Goal: Transaction & Acquisition: Register for event/course

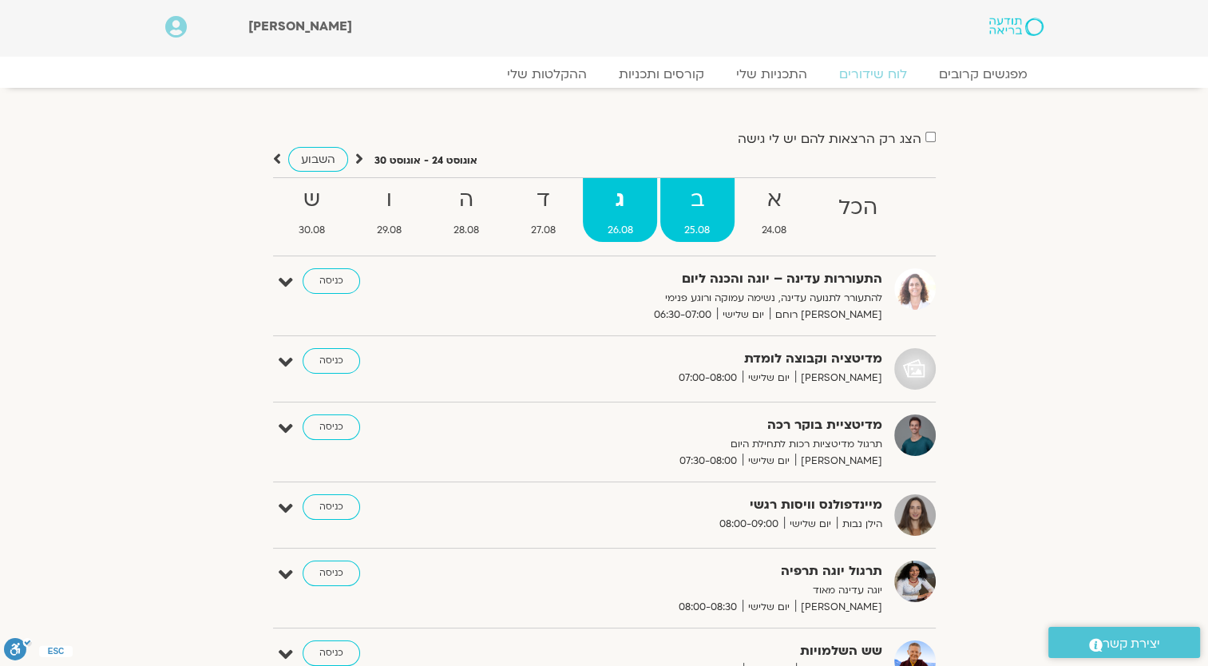
click at [709, 222] on link "ב 25.08" at bounding box center [697, 210] width 74 height 64
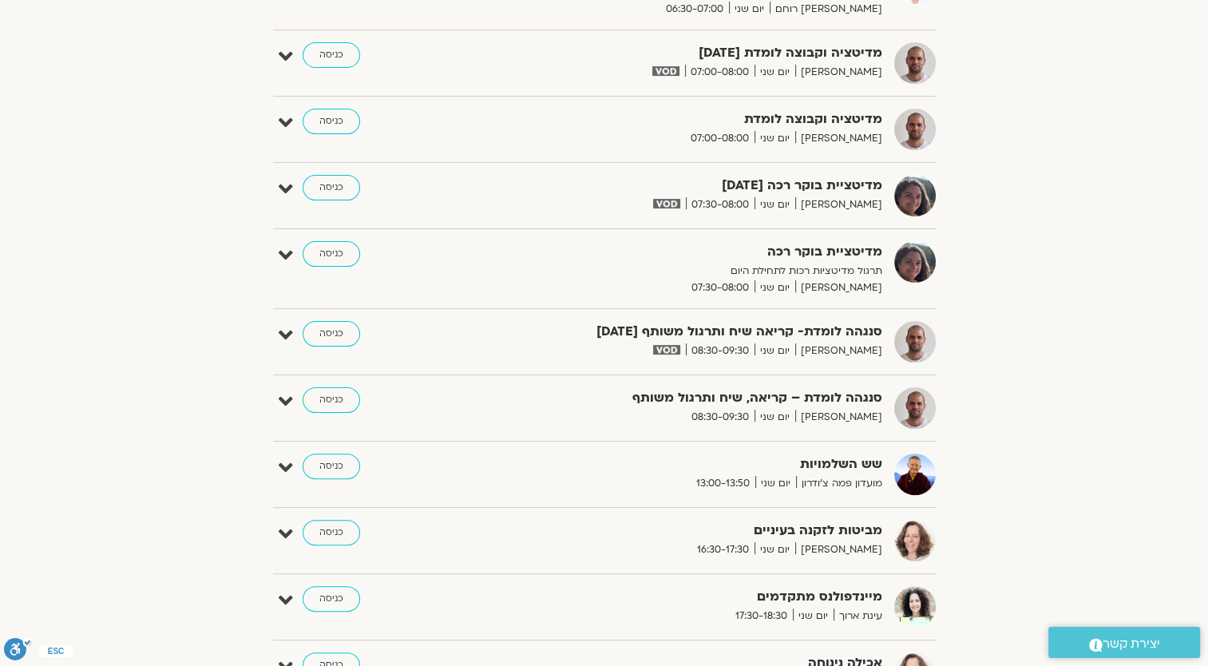
scroll to position [399, 0]
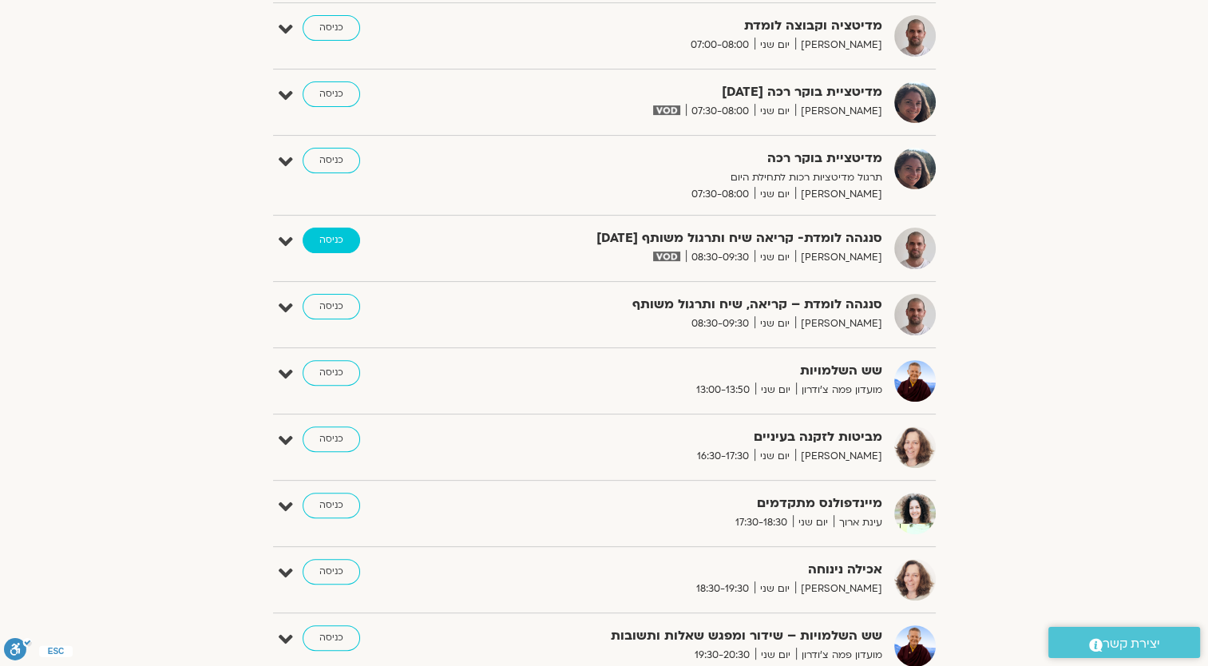
click at [332, 241] on link "כניסה" at bounding box center [331, 241] width 57 height 26
